Goal: Task Accomplishment & Management: Manage account settings

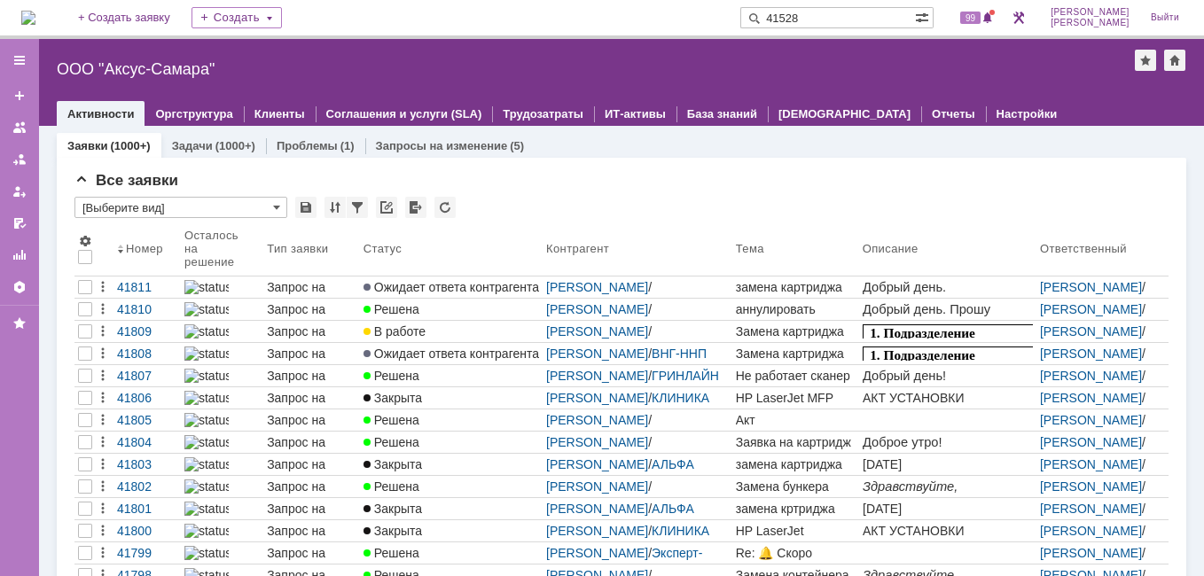
type input "41528"
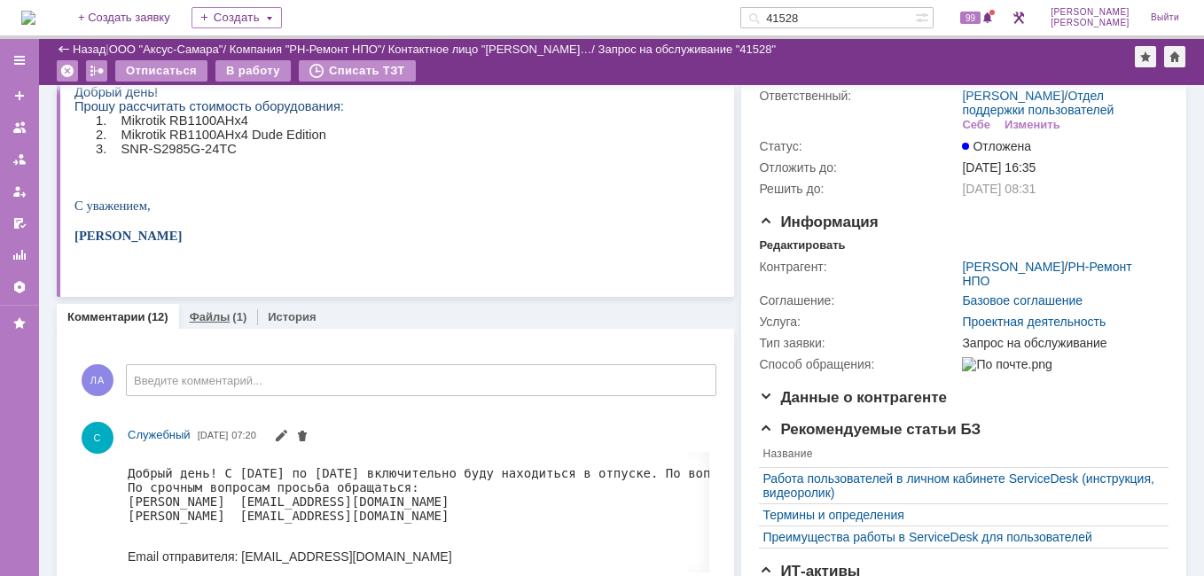
click at [215, 324] on link "Файлы" at bounding box center [210, 316] width 41 height 13
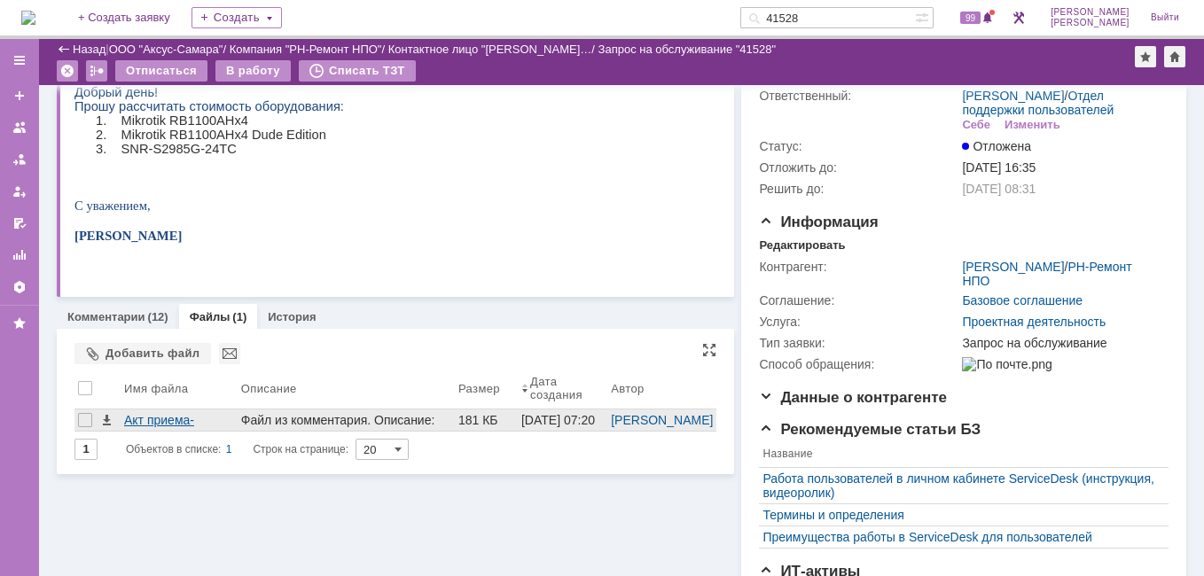
click at [176, 422] on div "Акт приема-передачи ВСМЗ 09_2025.pdf" at bounding box center [179, 420] width 110 height 14
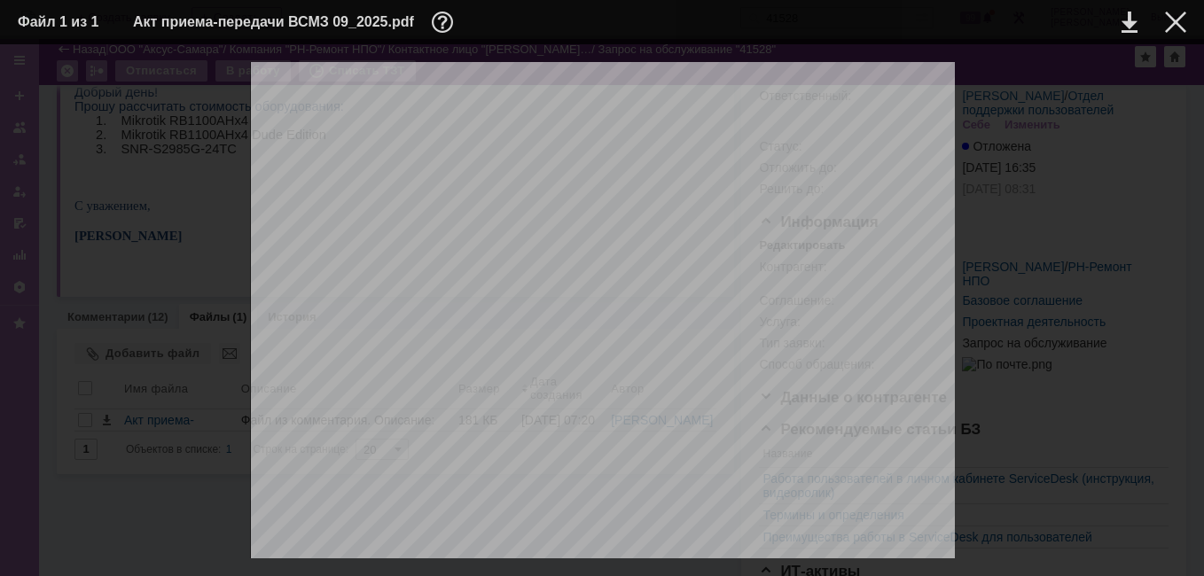
scroll to position [355, 0]
click at [1180, 29] on div at bounding box center [1175, 22] width 21 height 21
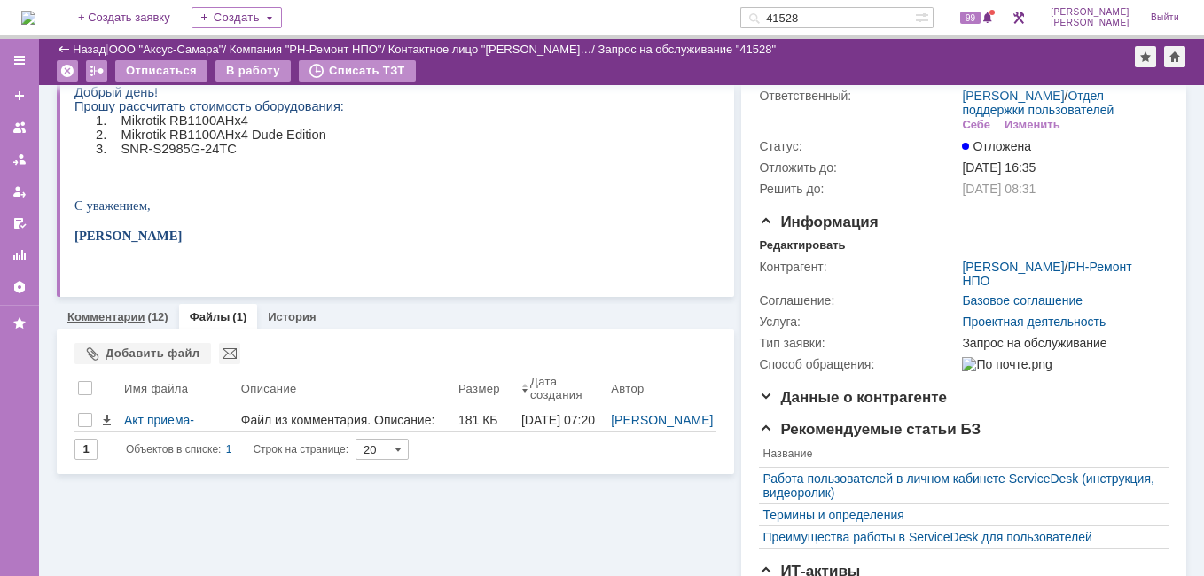
click at [137, 320] on link "Комментарии" at bounding box center [106, 316] width 78 height 13
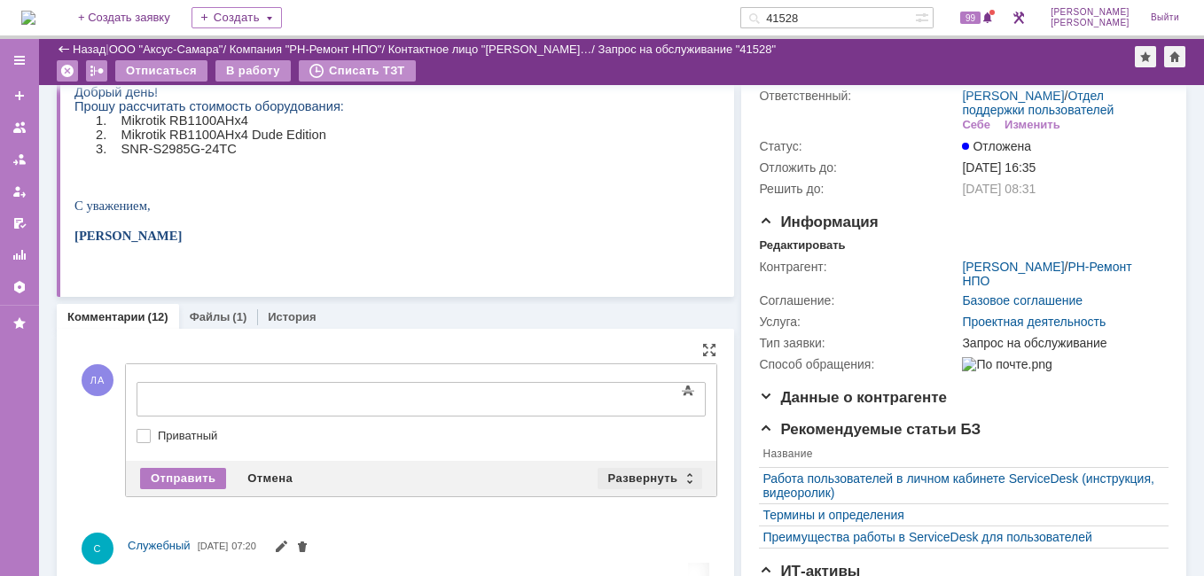
click at [647, 473] on div "Развернуть" at bounding box center [649, 478] width 105 height 21
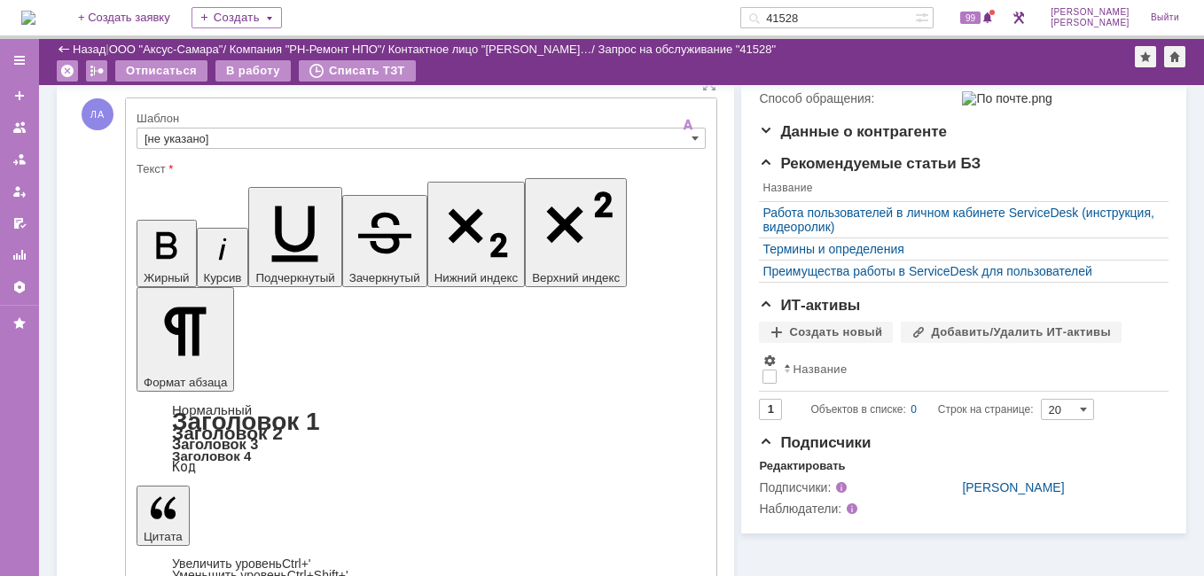
scroll to position [177, 0]
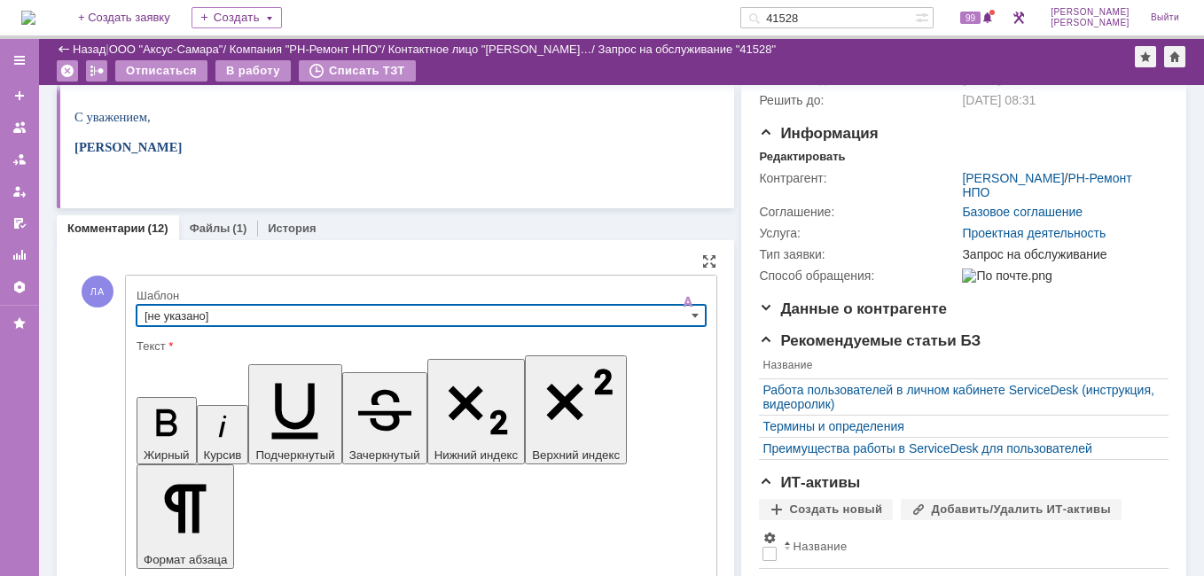
click at [525, 316] on input "[не указано]" at bounding box center [421, 315] width 569 height 21
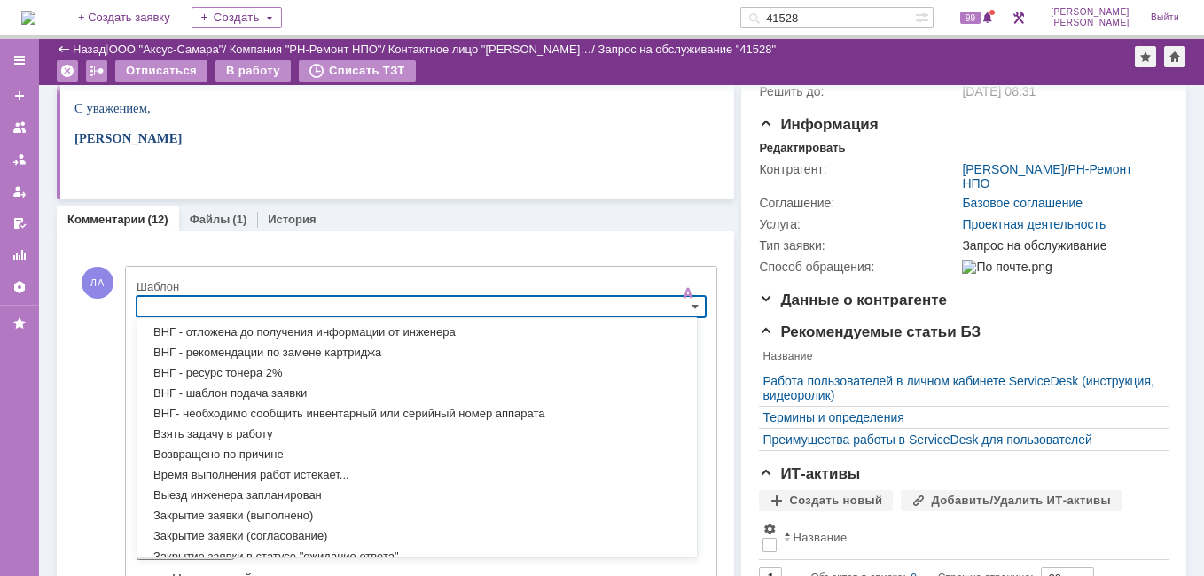
scroll to position [476, 0]
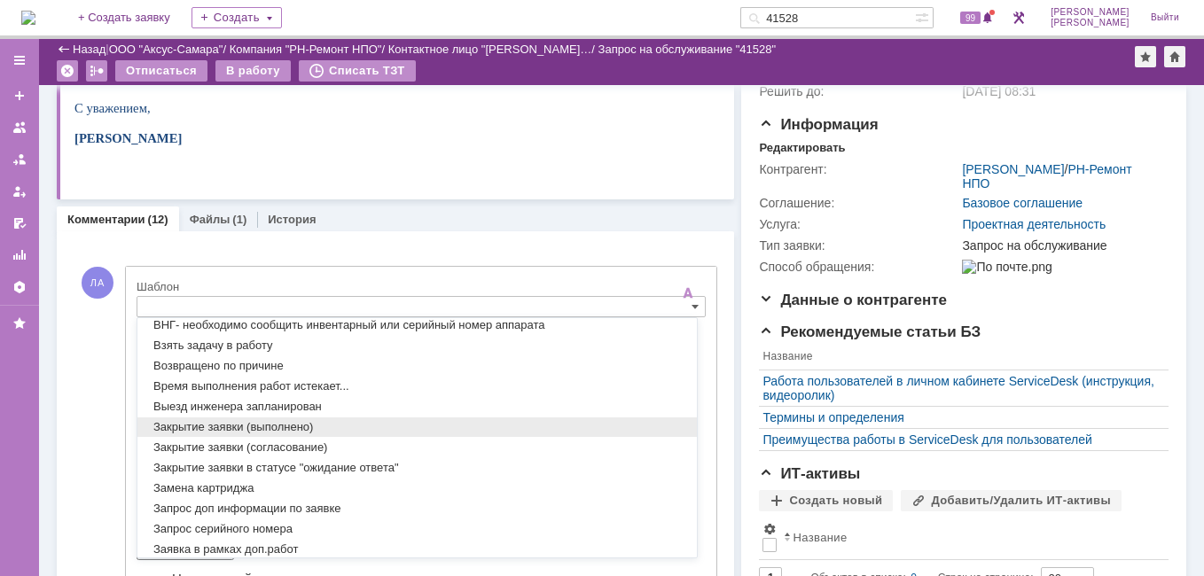
click at [297, 428] on span "Закрытие заявки (выполнено)" at bounding box center [416, 427] width 545 height 14
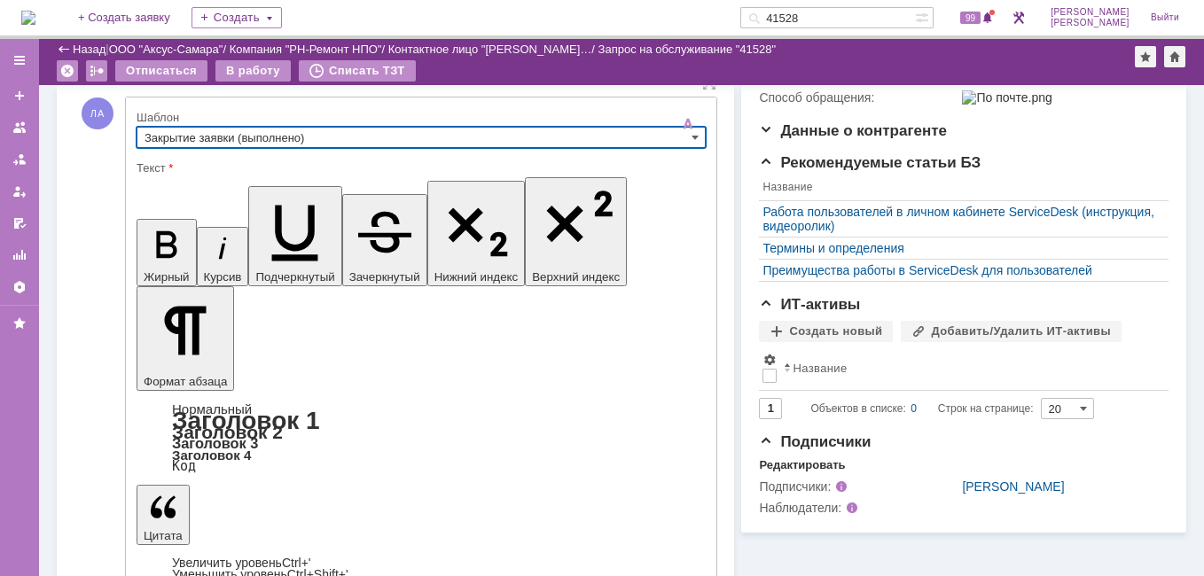
scroll to position [275, 0]
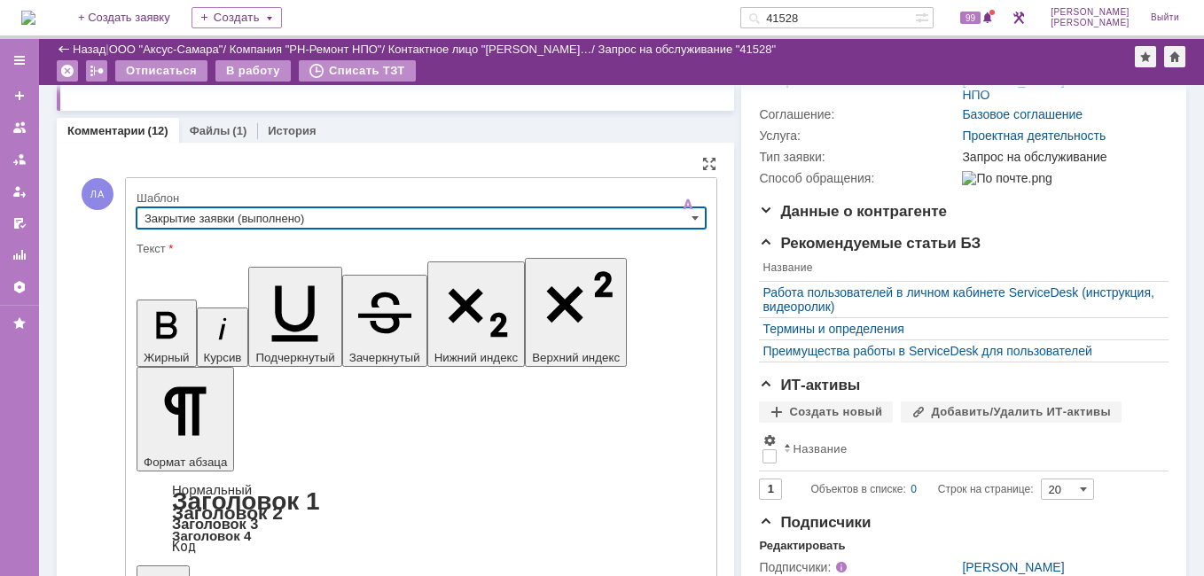
click at [573, 221] on input "Закрытие заявки (выполнено)" at bounding box center [421, 217] width 569 height 21
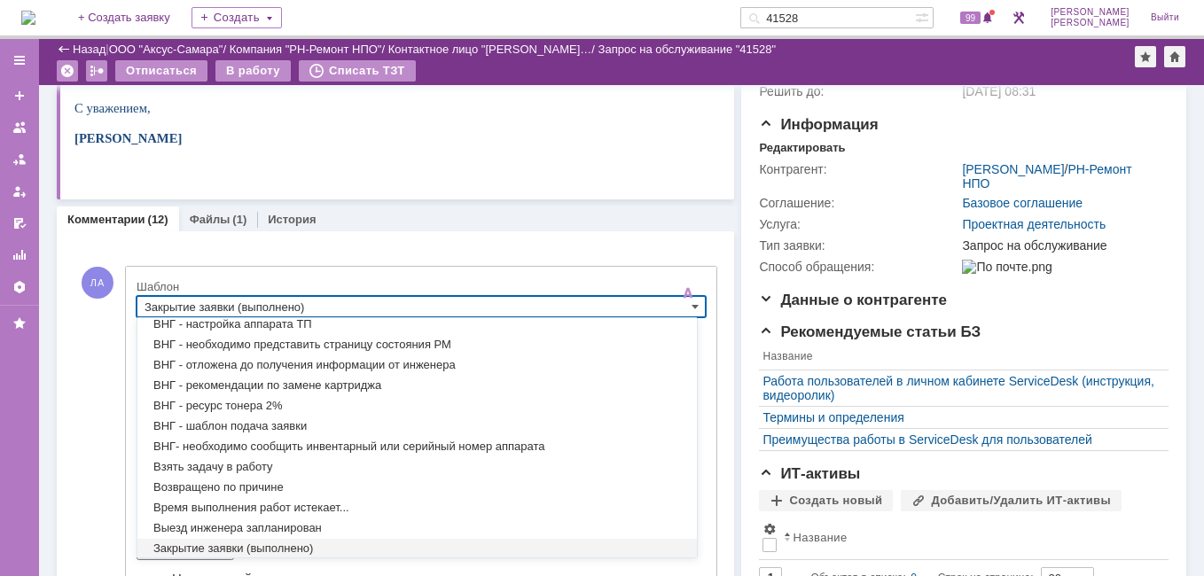
scroll to position [532, 0]
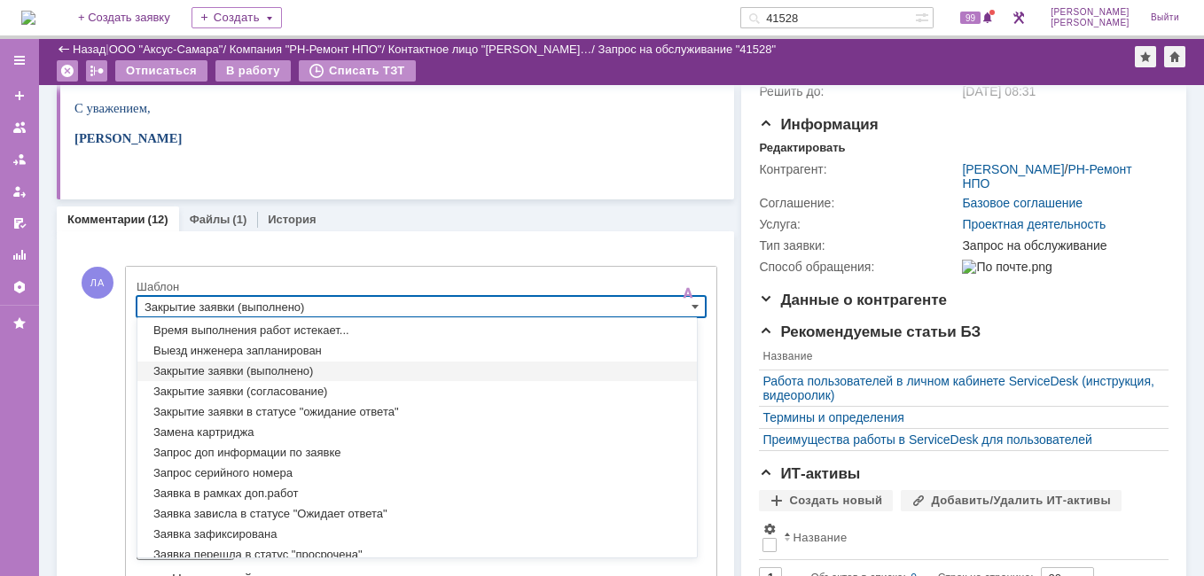
click at [280, 372] on span "Закрытие заявки (выполнено)" at bounding box center [416, 371] width 545 height 14
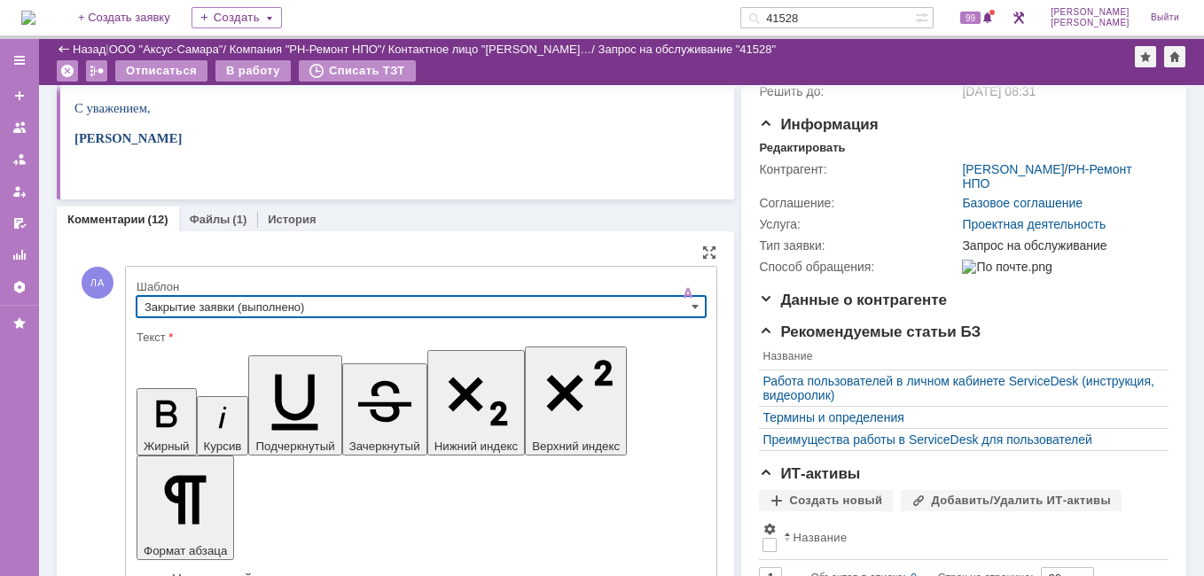
type input "Закрытие заявки (выполнено)"
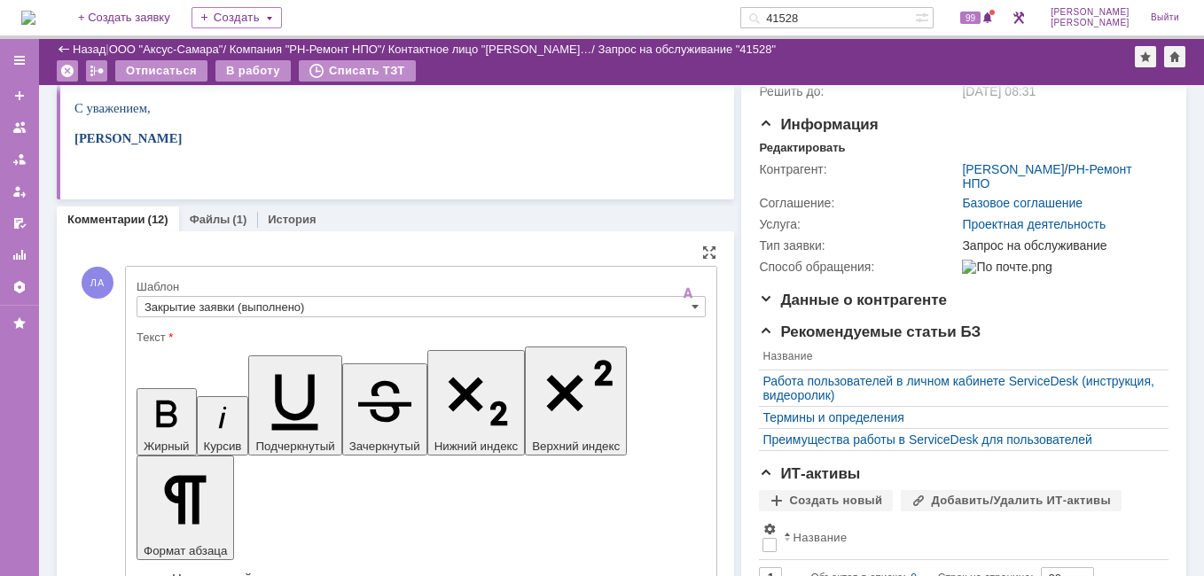
scroll to position [363, 0]
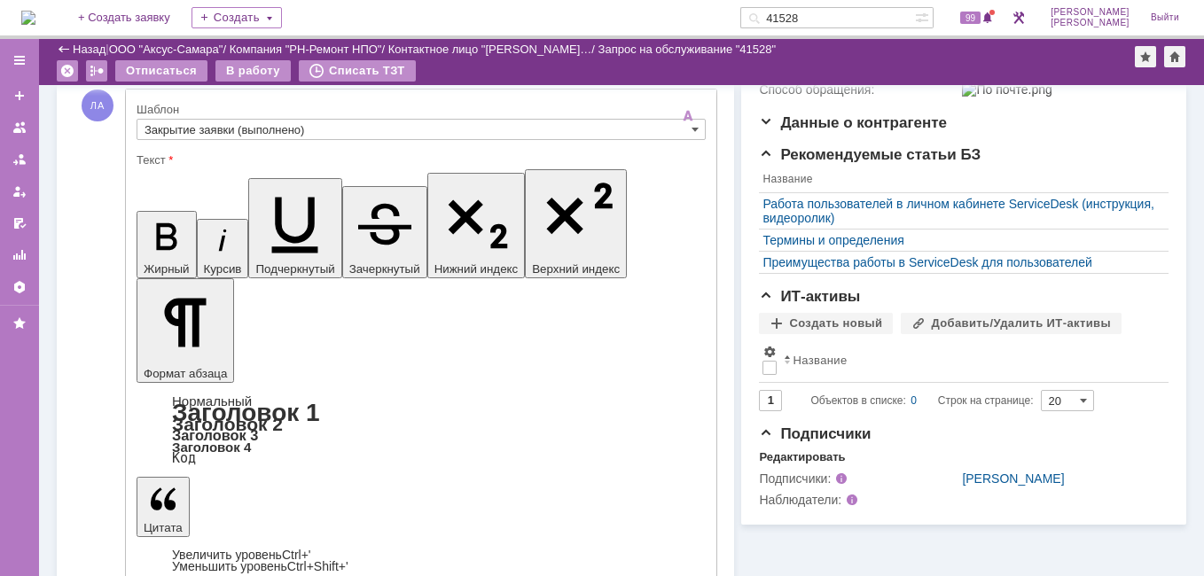
drag, startPoint x: 155, startPoint y: 4264, endPoint x: 890, endPoint y: 4410, distance: 749.3
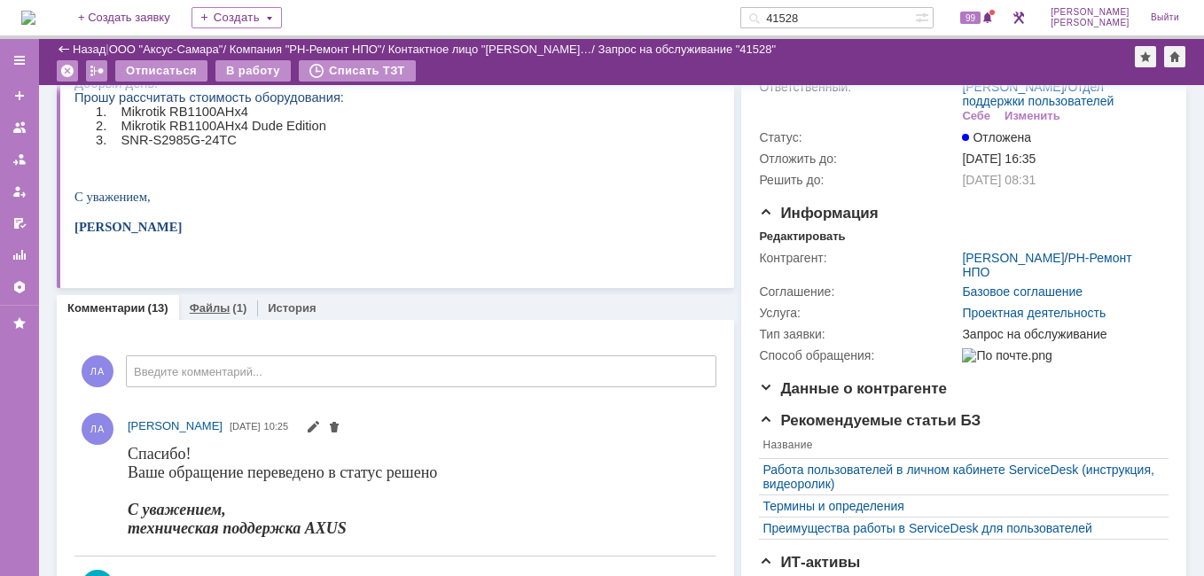
scroll to position [0, 0]
click at [197, 310] on link "Файлы" at bounding box center [210, 307] width 41 height 13
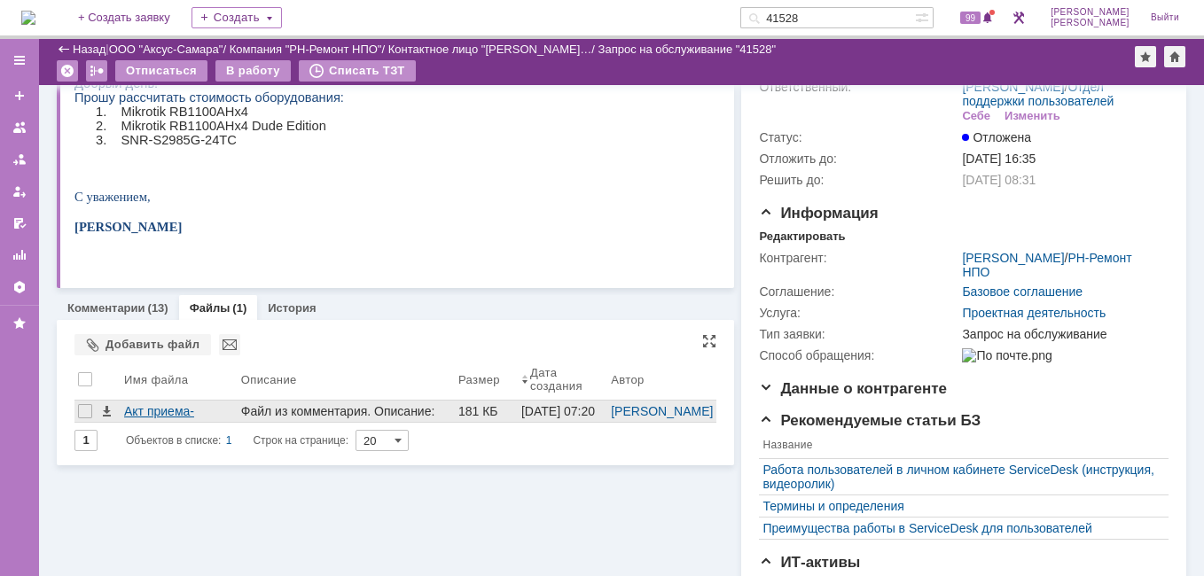
click at [189, 405] on div "Акт приема-передачи ВСМЗ 09_2025.pdf" at bounding box center [179, 411] width 110 height 14
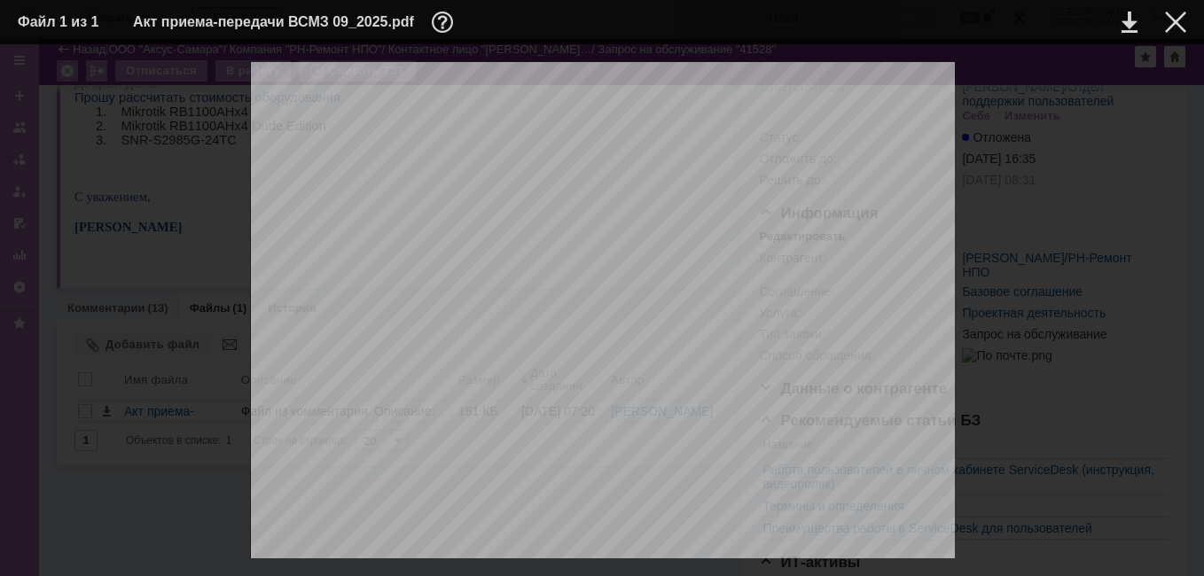
scroll to position [59, 0]
click at [1177, 30] on div at bounding box center [1175, 22] width 21 height 21
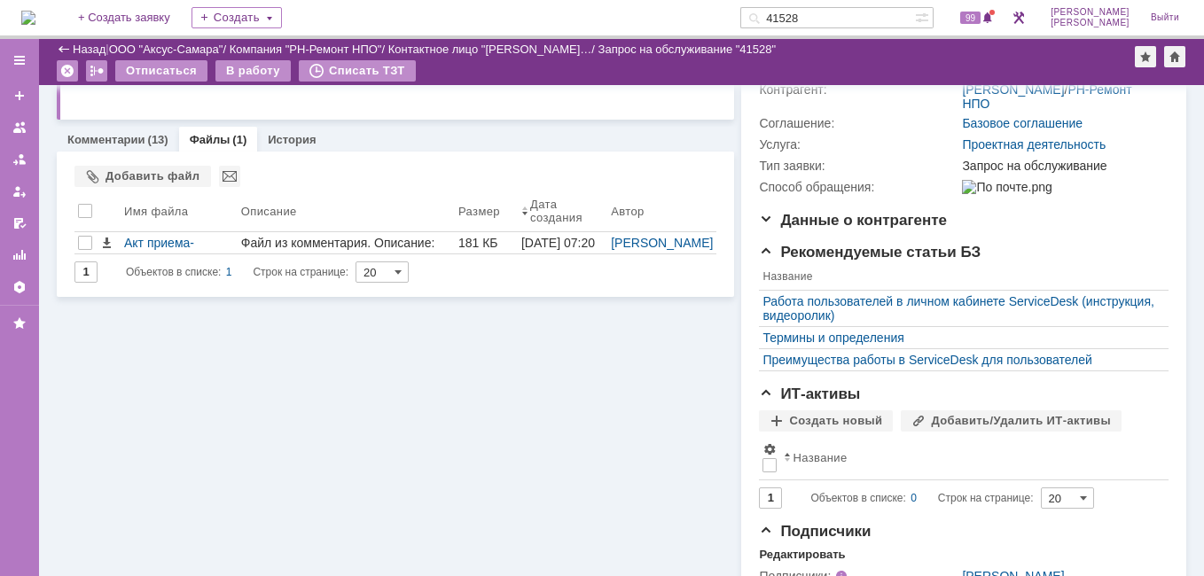
scroll to position [0, 0]
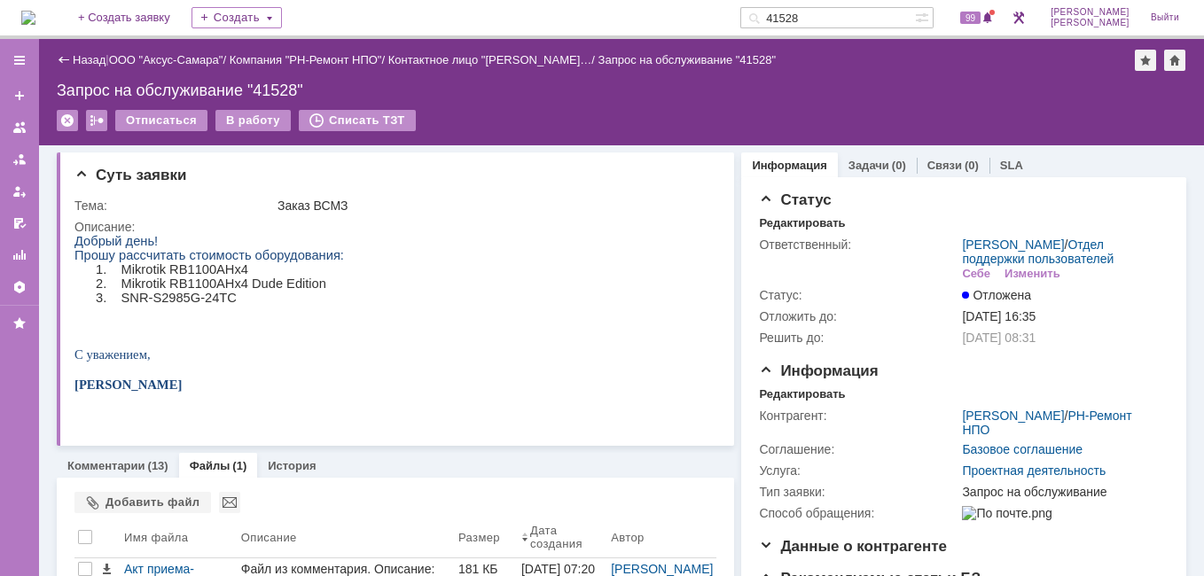
click at [237, 131] on td "В работу" at bounding box center [253, 121] width 76 height 23
click at [234, 122] on div "В работу" at bounding box center [252, 120] width 75 height 21
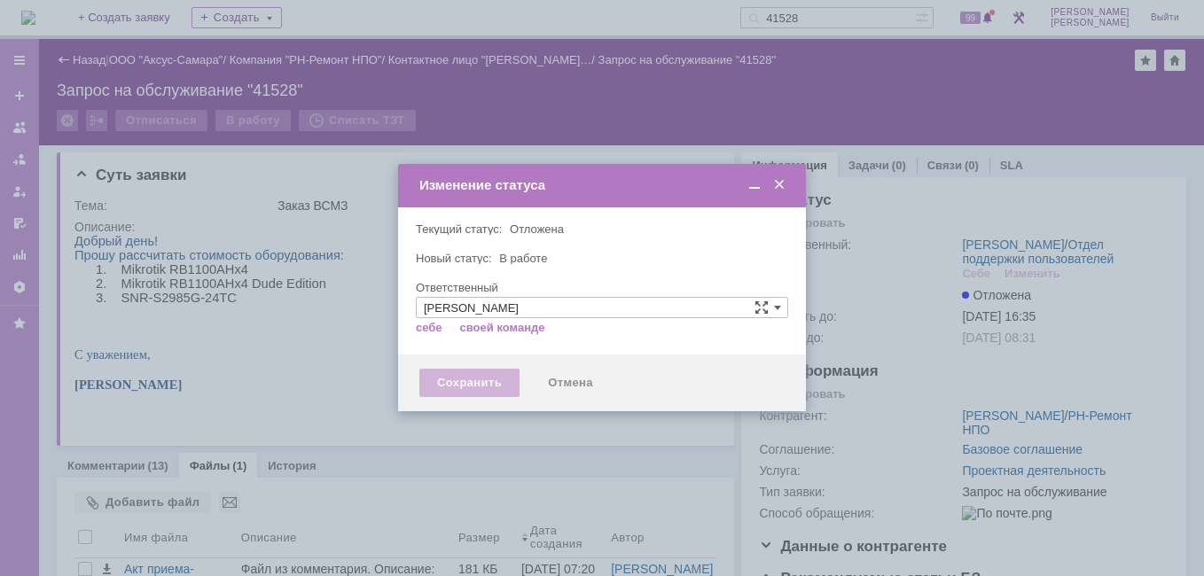
type input "[PERSON_NAME]"
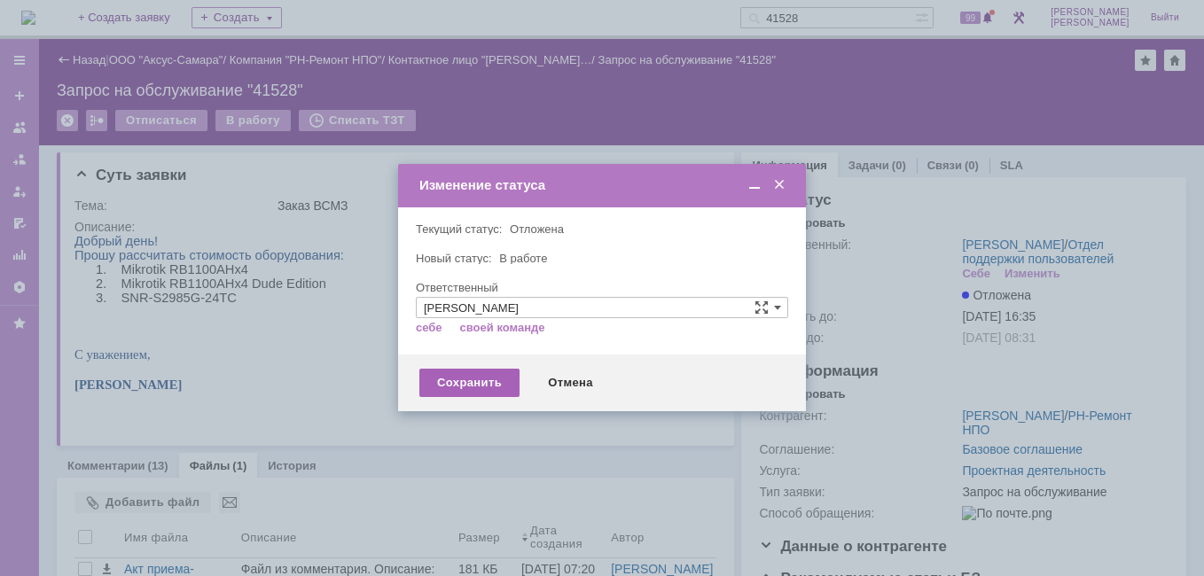
click at [477, 381] on div "Сохранить" at bounding box center [469, 383] width 100 height 28
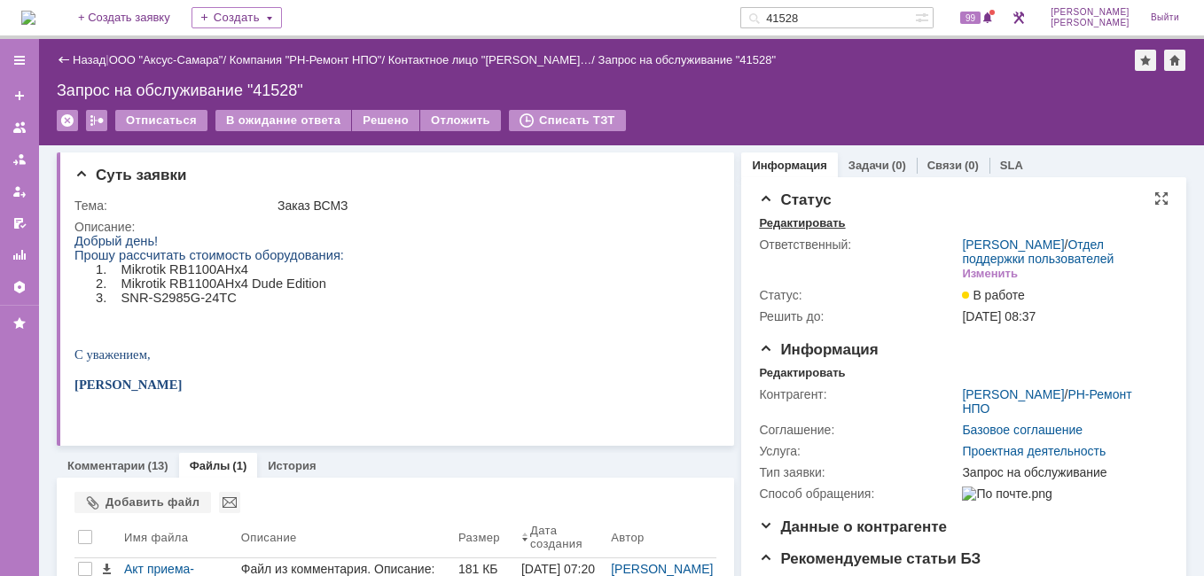
click at [796, 219] on div "Редактировать" at bounding box center [802, 223] width 86 height 14
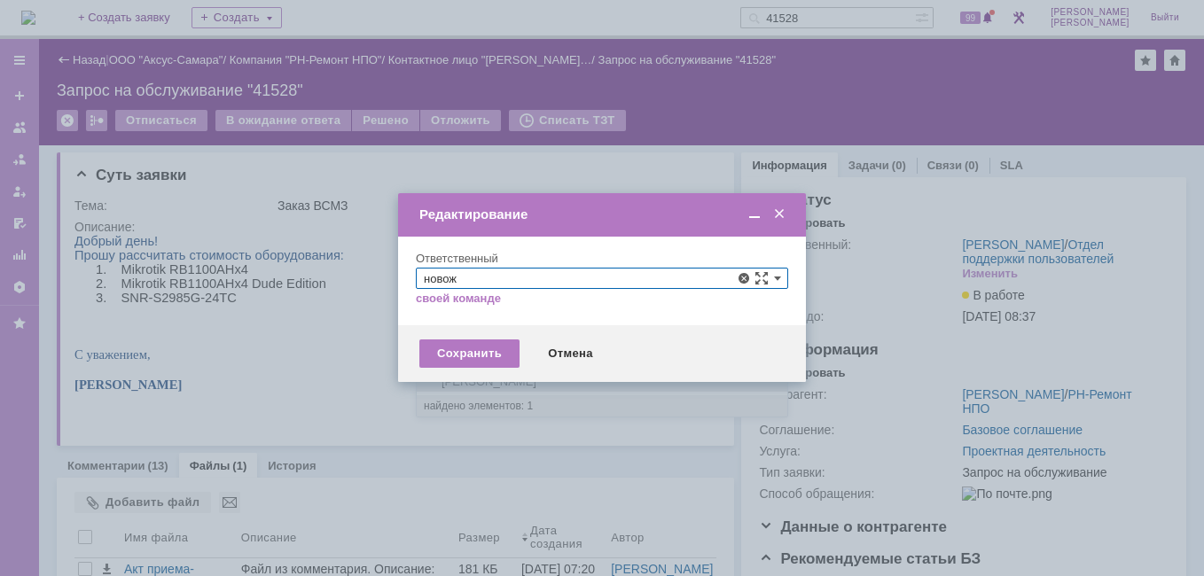
click at [520, 381] on span "[PERSON_NAME]" at bounding box center [602, 382] width 356 height 14
type input "[PERSON_NAME]"
click at [464, 356] on div "Сохранить" at bounding box center [469, 354] width 100 height 28
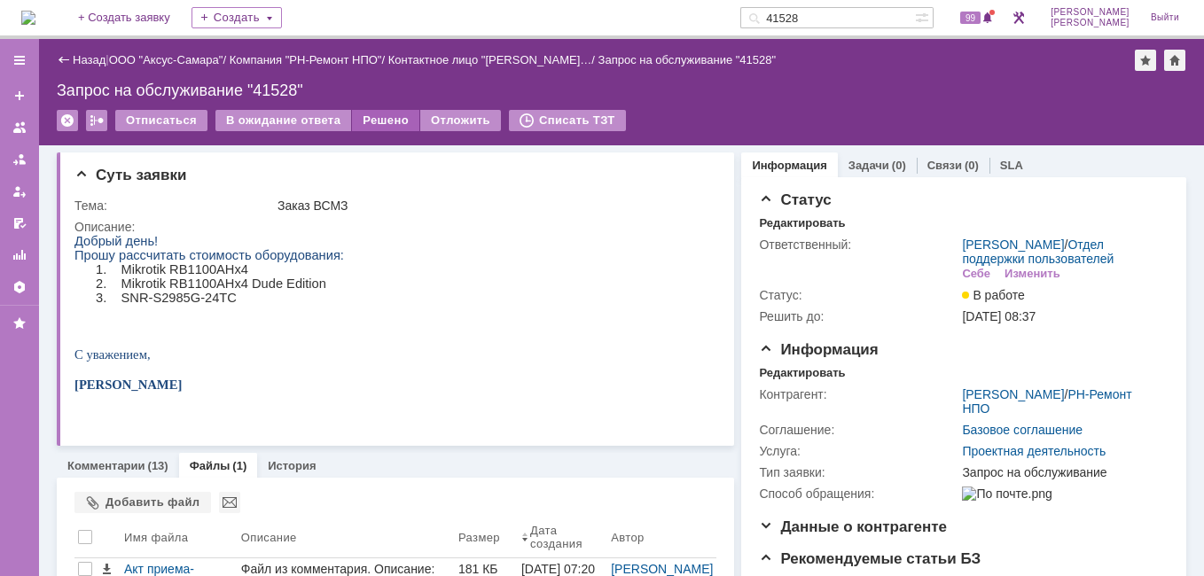
click at [385, 128] on div "Решено" at bounding box center [385, 120] width 67 height 21
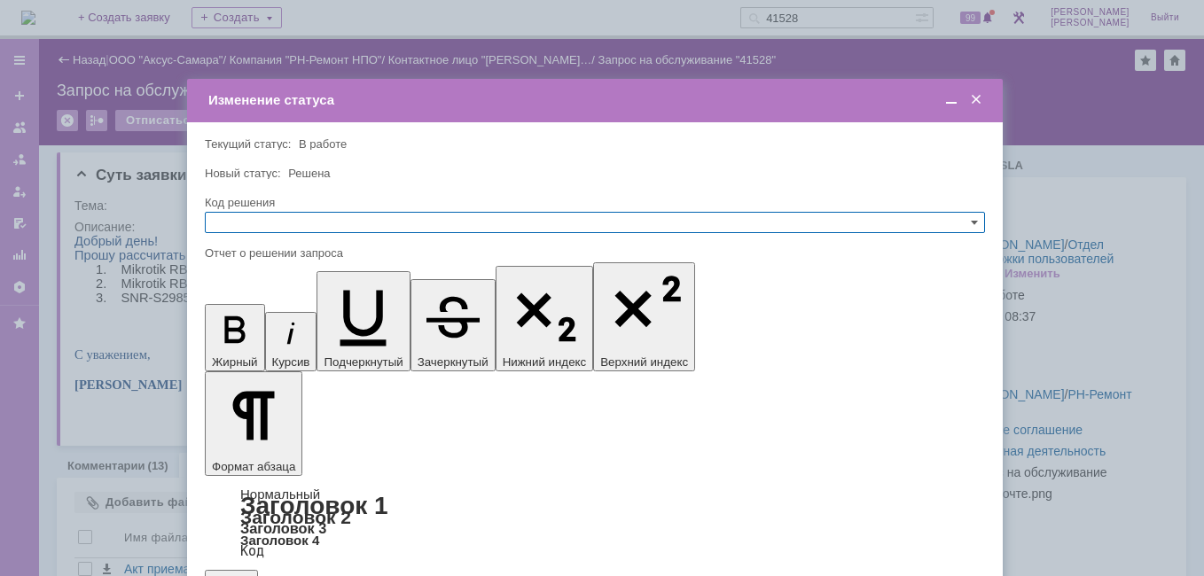
click at [281, 227] on input "text" at bounding box center [595, 222] width 780 height 21
click at [264, 304] on span "Решено" at bounding box center [595, 308] width 764 height 14
type input "Решено"
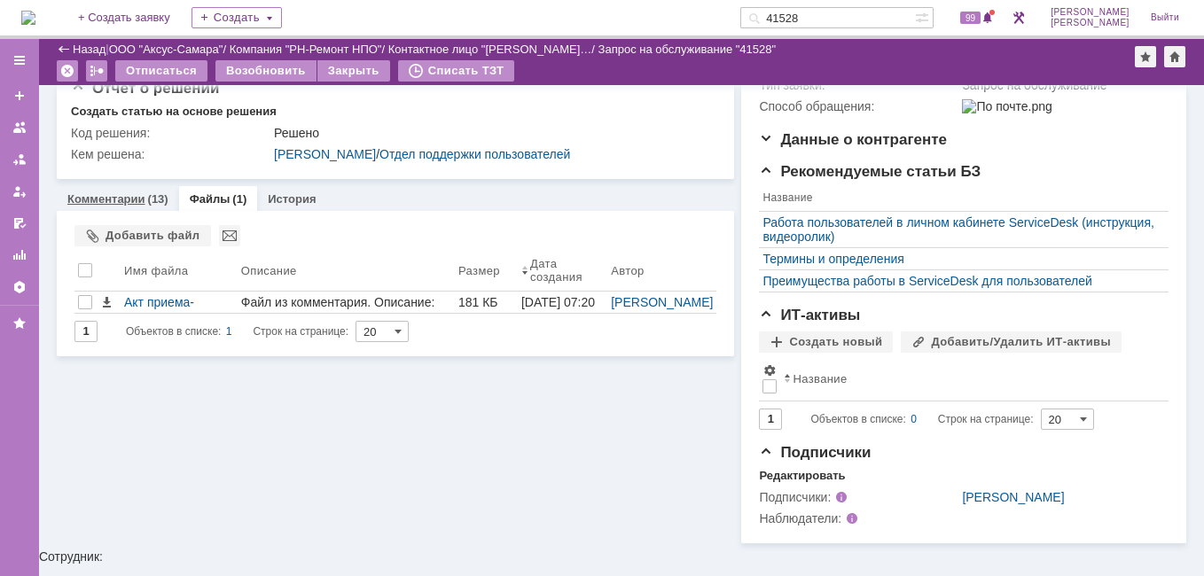
click at [98, 206] on link "Комментарии" at bounding box center [106, 198] width 78 height 13
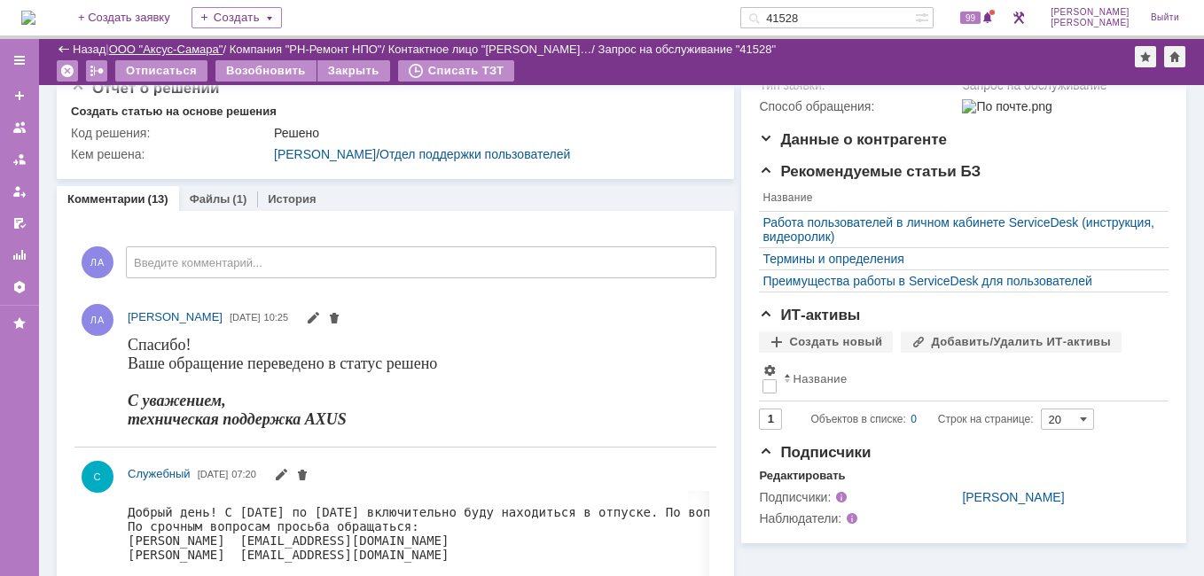
click at [167, 55] on link "ООО "Аксус-Самара"" at bounding box center [166, 49] width 114 height 13
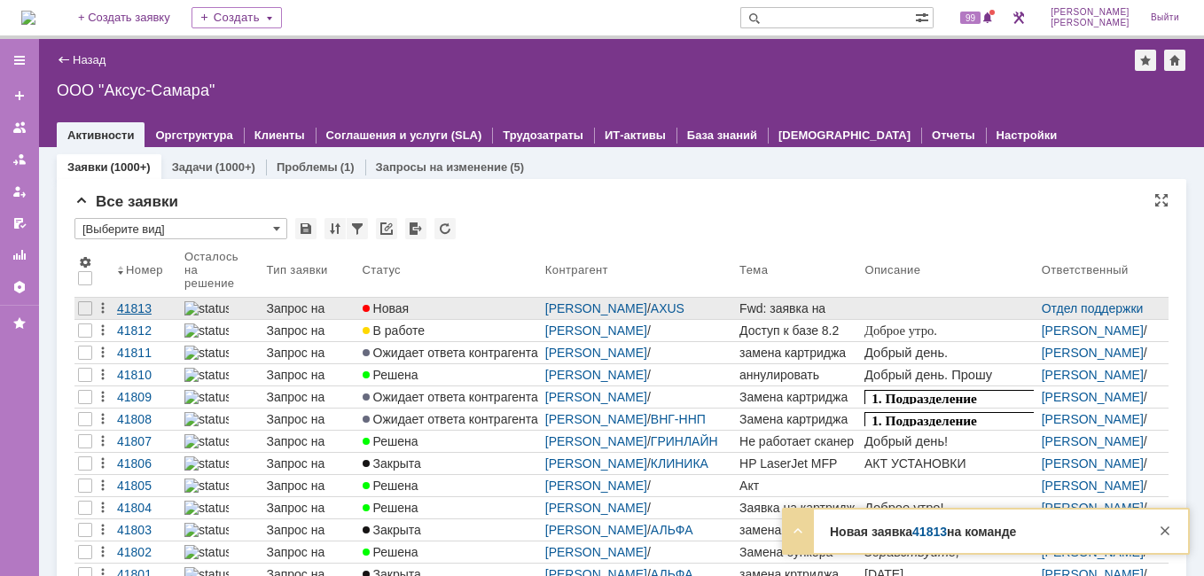
click at [138, 307] on div "41813" at bounding box center [147, 308] width 60 height 14
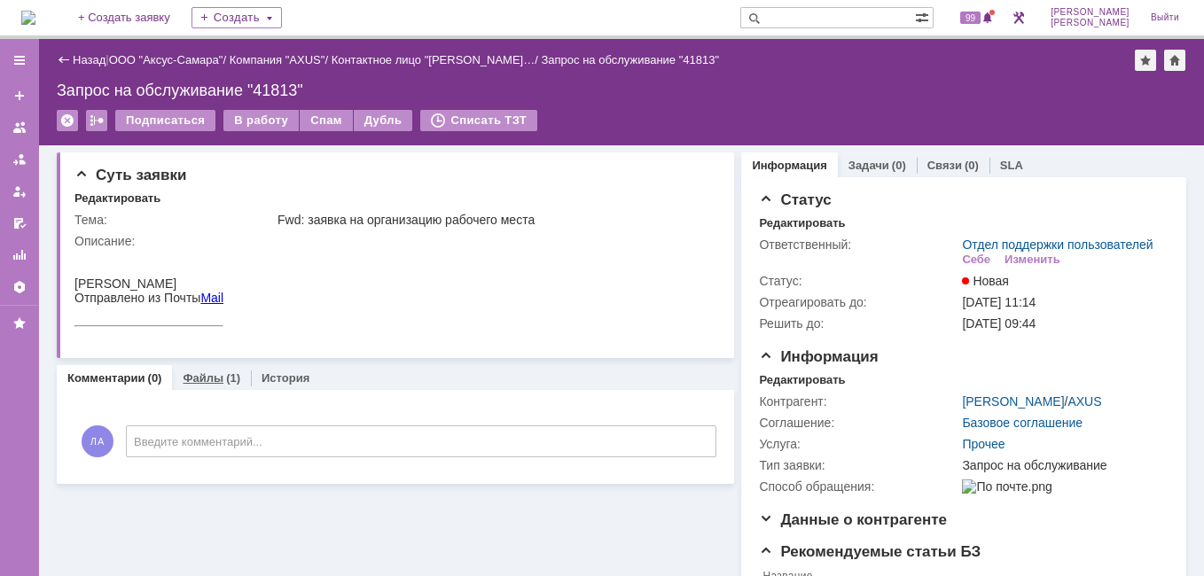
click at [201, 377] on link "Файлы" at bounding box center [203, 377] width 41 height 13
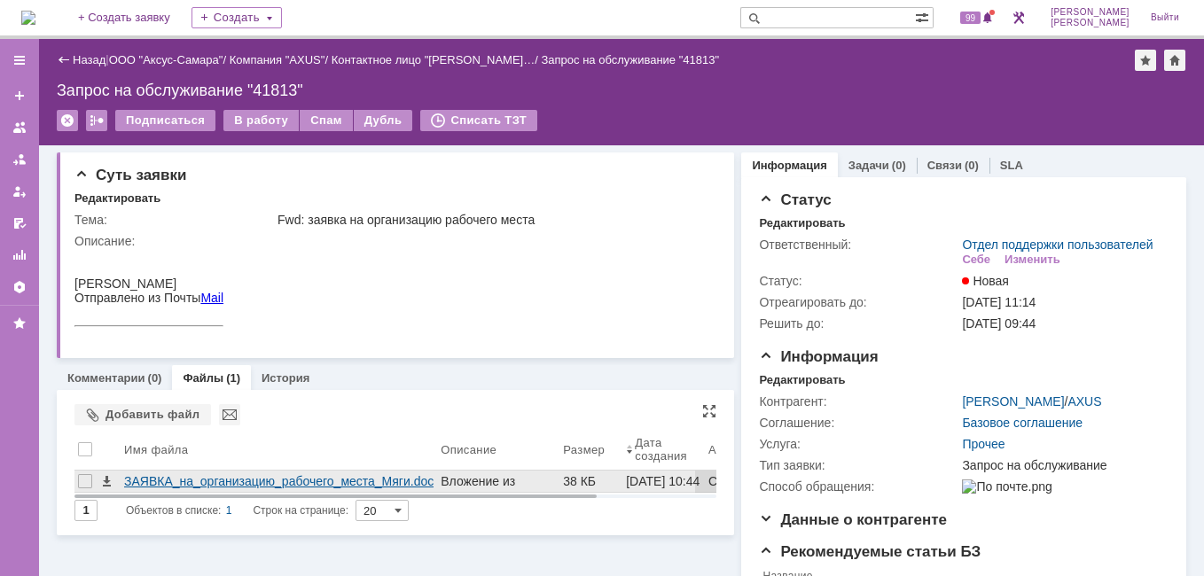
click at [350, 477] on div "ЗАЯВКА_на_организацию_рабочего_места_Мяги.doc" at bounding box center [278, 481] width 309 height 14
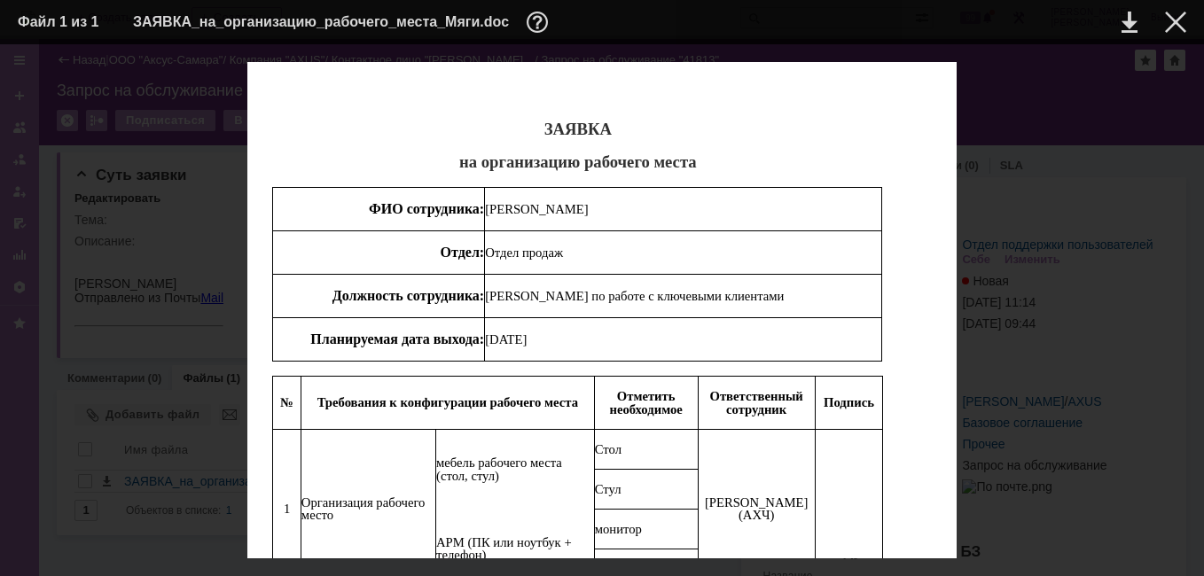
scroll to position [21, 0]
click at [1160, 29] on td at bounding box center [1161, 22] width 49 height 27
click at [1174, 29] on div at bounding box center [1175, 22] width 21 height 21
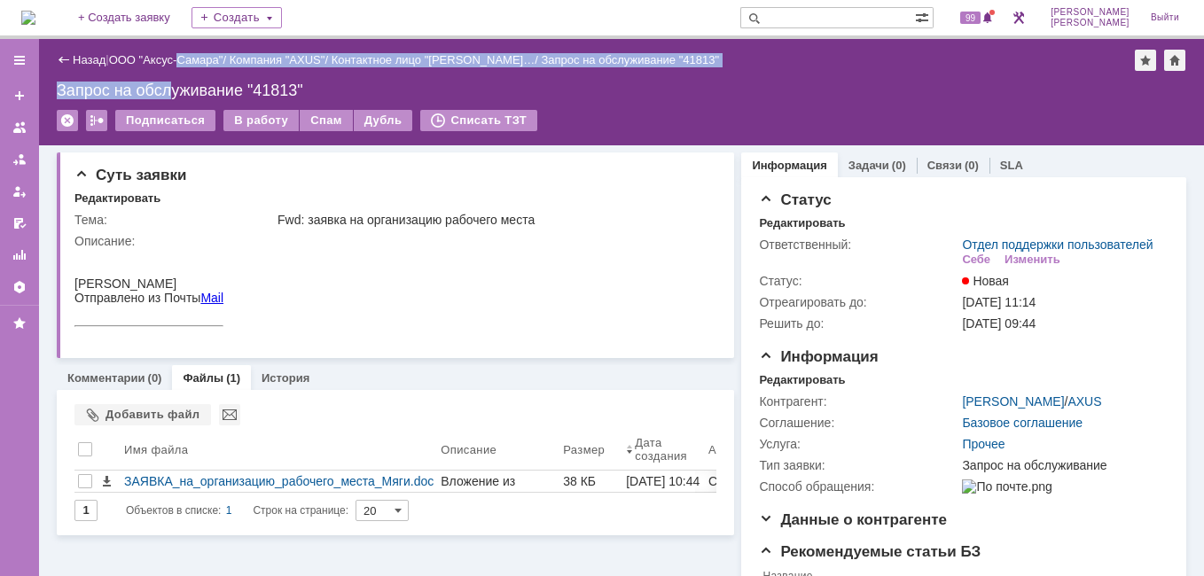
drag, startPoint x: 186, startPoint y: 69, endPoint x: 174, endPoint y: 84, distance: 19.5
click at [174, 84] on div "Назад | ООО "Аксус-Самара" / Компания "AXUS" / Контактное лицо "Иванова Марин… …" at bounding box center [621, 92] width 1165 height 106
drag, startPoint x: 174, startPoint y: 84, endPoint x: 171, endPoint y: 60, distance: 24.1
click at [171, 60] on link "ООО "Аксус-Самара"" at bounding box center [166, 59] width 114 height 13
